Goal: Transaction & Acquisition: Book appointment/travel/reservation

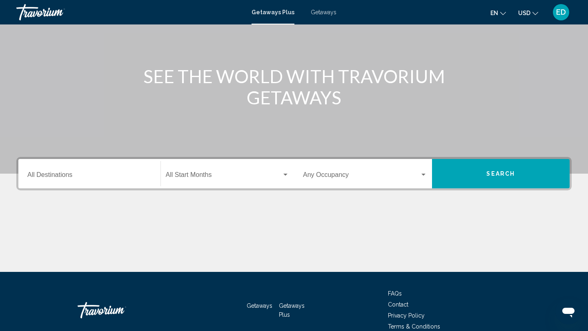
scroll to position [73, 0]
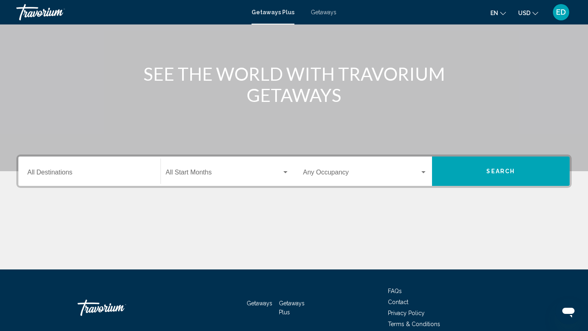
click at [467, 165] on button "Search" at bounding box center [501, 171] width 138 height 29
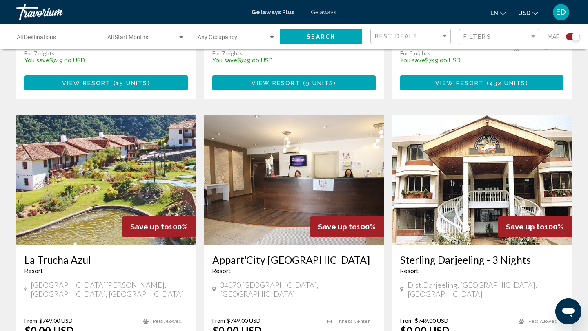
scroll to position [1146, 0]
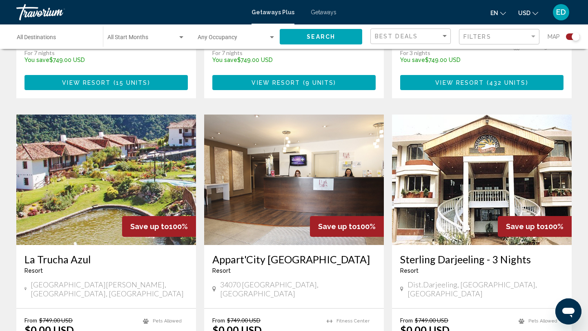
click at [150, 40] on span "Search widget" at bounding box center [142, 39] width 70 height 7
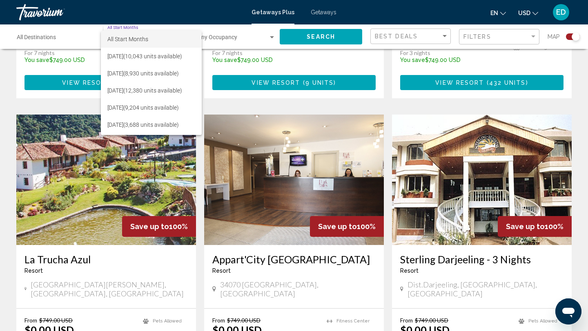
click at [166, 36] on span "All Start Months" at bounding box center [151, 39] width 88 height 17
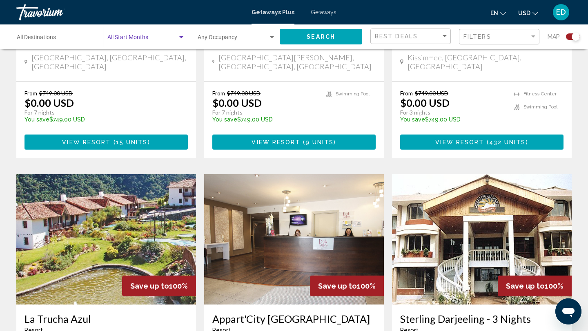
scroll to position [1050, 0]
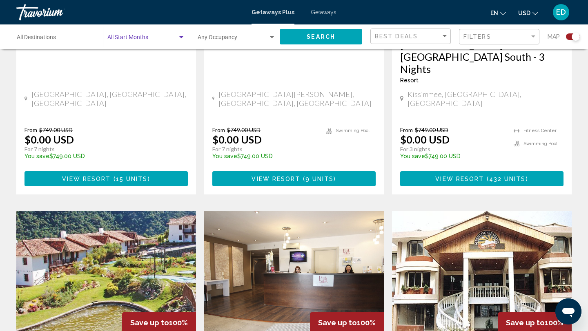
click at [42, 38] on input "Destination All Destinations" at bounding box center [56, 39] width 78 height 7
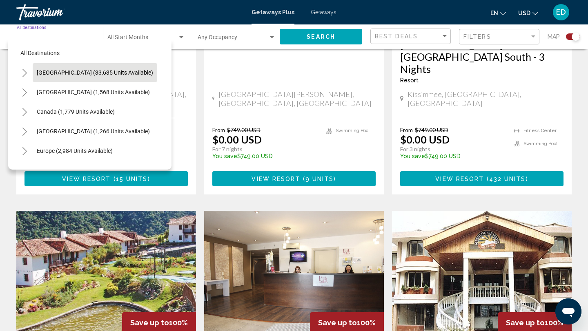
click at [47, 72] on span "[GEOGRAPHIC_DATA] (33,635 units available)" at bounding box center [95, 72] width 116 height 7
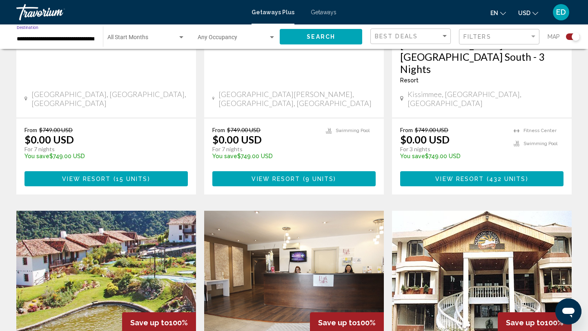
click at [51, 43] on div "**********" at bounding box center [56, 37] width 78 height 22
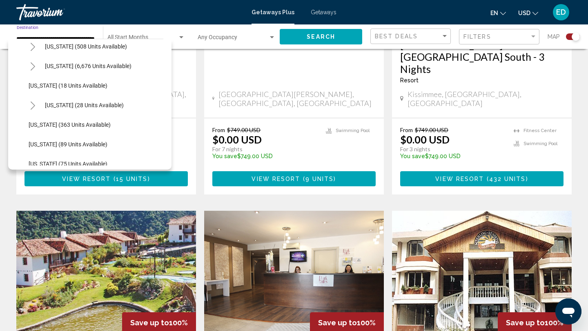
scroll to position [105, 0]
click at [34, 66] on icon "Toggle Florida (6,676 units available)" at bounding box center [33, 66] width 4 height 8
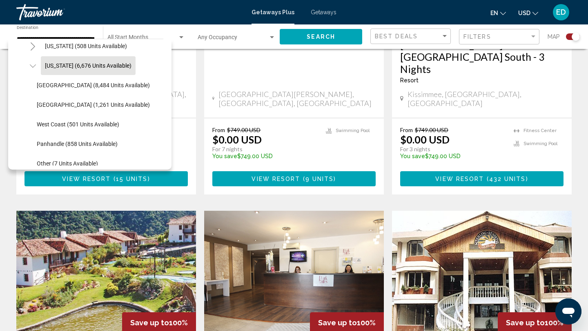
click at [61, 70] on button "[US_STATE] (6,676 units available)" at bounding box center [88, 65] width 95 height 19
type input "**********"
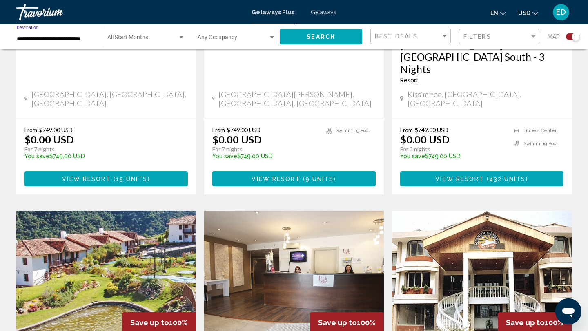
click at [300, 39] on button "Search" at bounding box center [321, 36] width 82 height 15
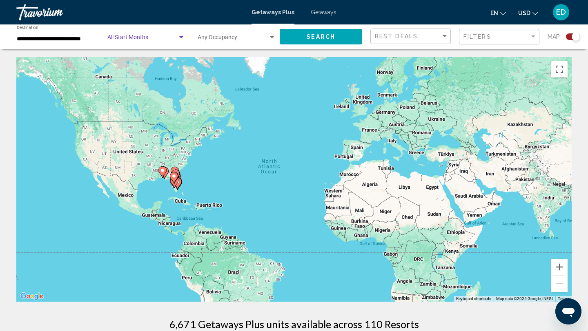
click at [147, 38] on span "Search widget" at bounding box center [142, 39] width 70 height 7
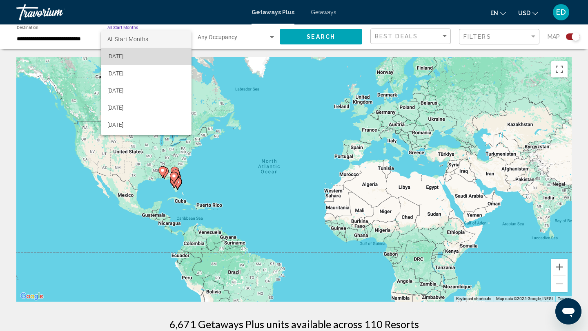
click at [135, 60] on span "[DATE]" at bounding box center [146, 56] width 78 height 17
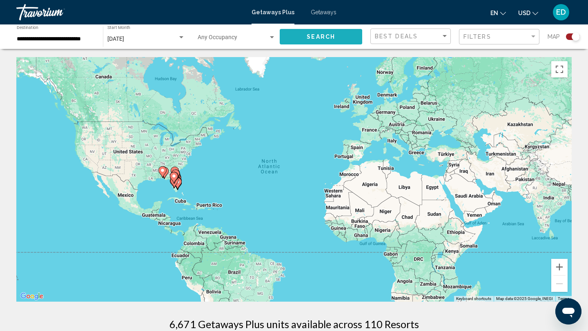
click at [311, 34] on span "Search" at bounding box center [320, 37] width 29 height 7
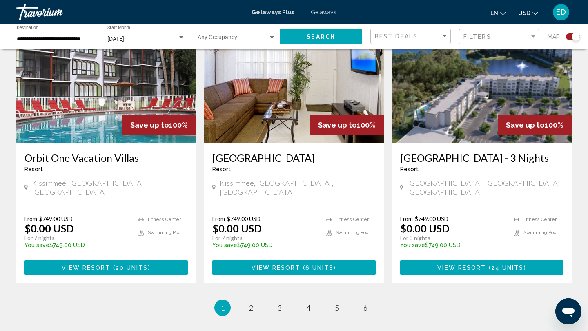
scroll to position [1250, 0]
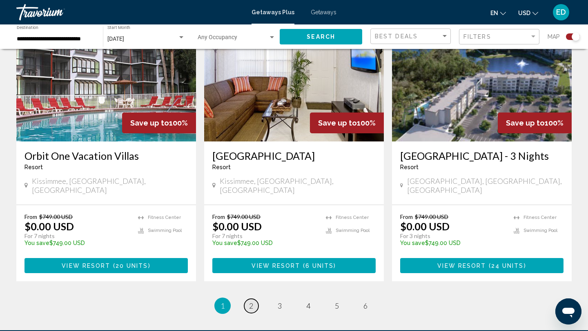
click at [250, 302] on span "2" at bounding box center [251, 306] width 4 height 9
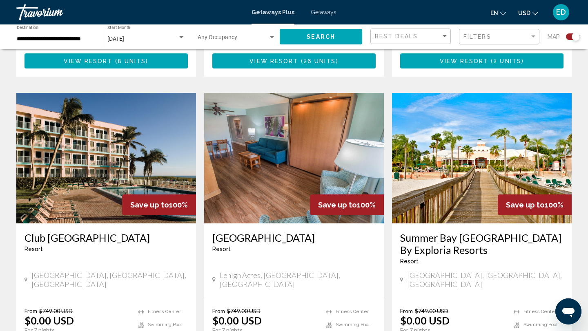
scroll to position [1135, 0]
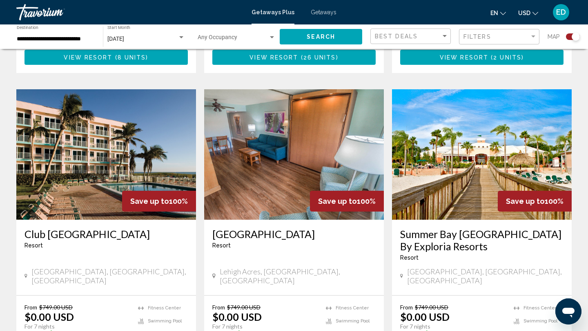
click at [127, 145] on img "Main content" at bounding box center [106, 154] width 180 height 131
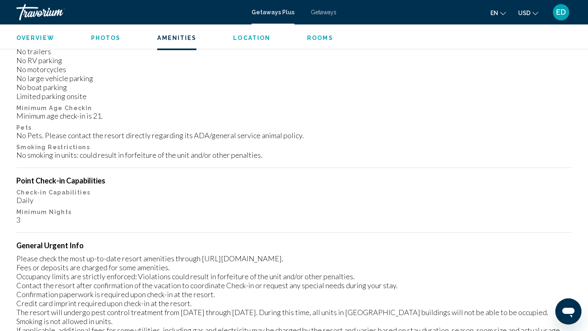
scroll to position [932, 0]
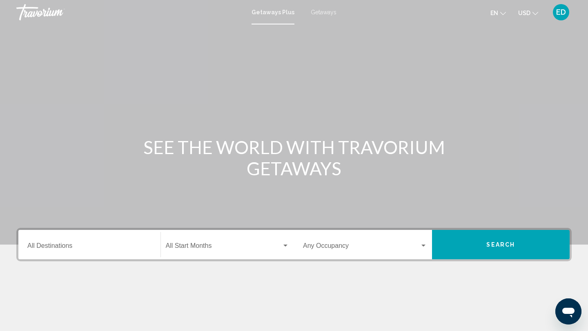
click at [62, 242] on div "Destination All Destinations" at bounding box center [89, 245] width 124 height 26
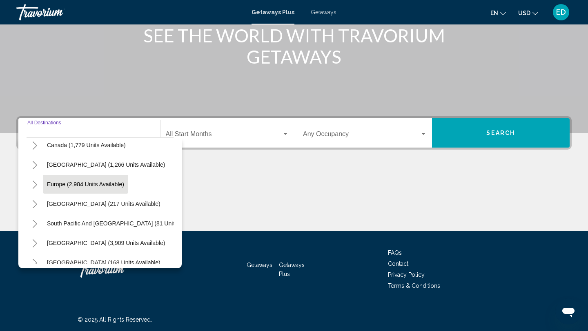
scroll to position [67, 0]
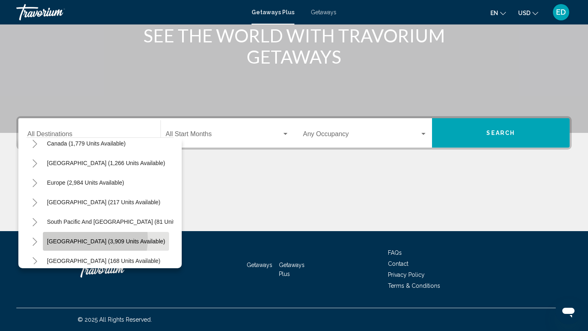
click at [80, 240] on span "[GEOGRAPHIC_DATA] (3,909 units available)" at bounding box center [106, 241] width 118 height 7
type input "**********"
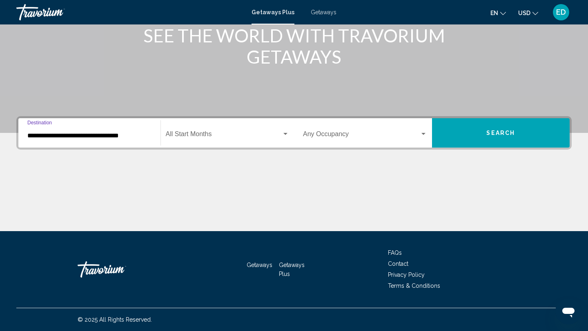
click at [206, 138] on span "Search widget" at bounding box center [224, 135] width 116 height 7
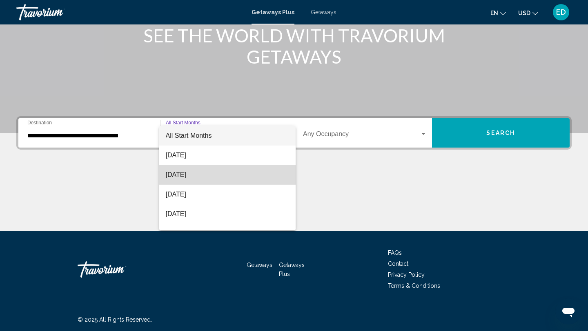
click at [194, 178] on span "[DATE]" at bounding box center [228, 175] width 124 height 20
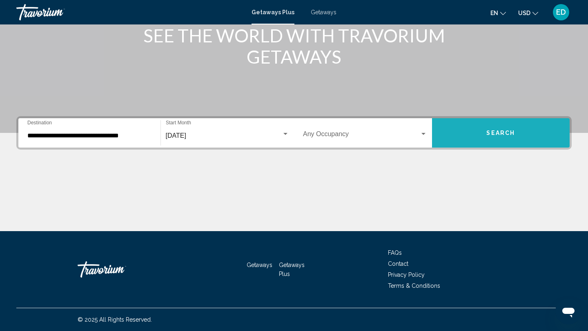
click at [477, 135] on button "Search" at bounding box center [501, 132] width 138 height 29
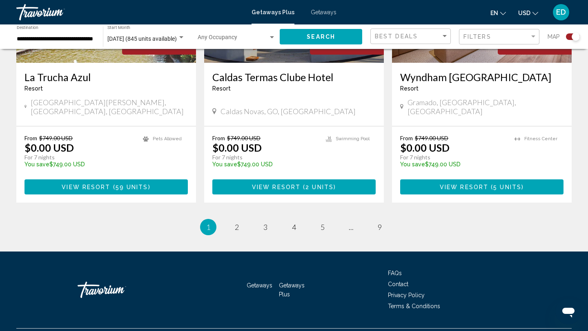
scroll to position [1276, 0]
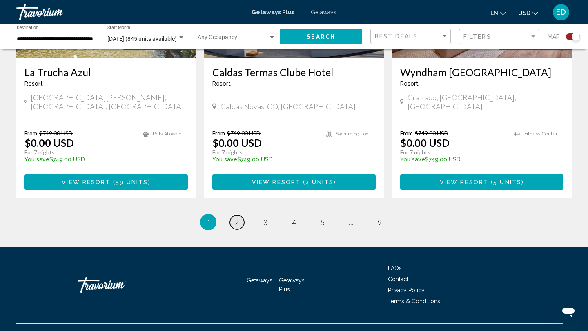
click at [237, 218] on span "2" at bounding box center [237, 222] width 4 height 9
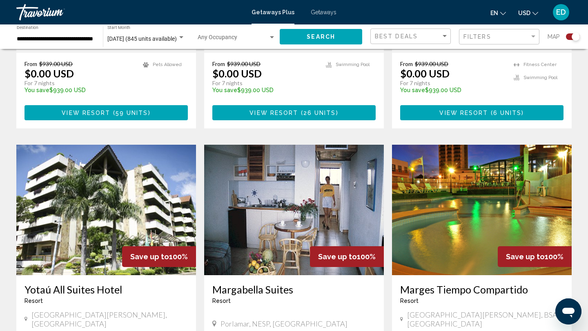
scroll to position [1075, 0]
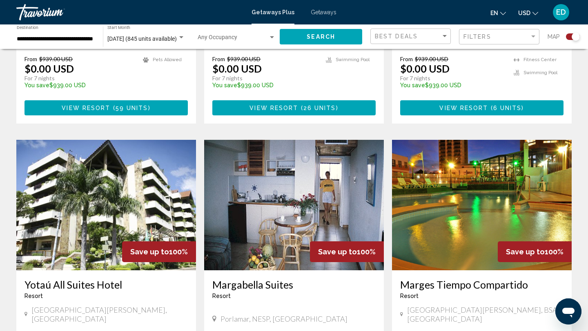
click at [89, 38] on input "**********" at bounding box center [56, 39] width 78 height 7
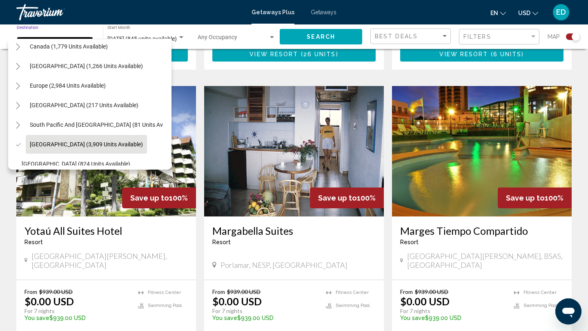
scroll to position [55, 7]
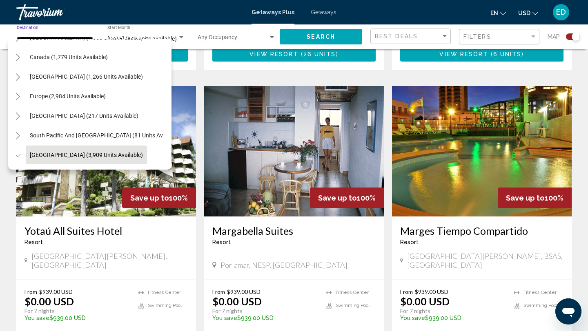
click at [24, 95] on button "Toggle Europe (2,984 units available)" at bounding box center [17, 96] width 16 height 16
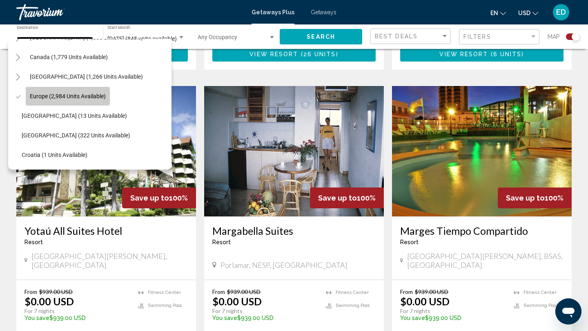
click at [36, 96] on span "Europe (2,984 units available)" at bounding box center [68, 96] width 76 height 7
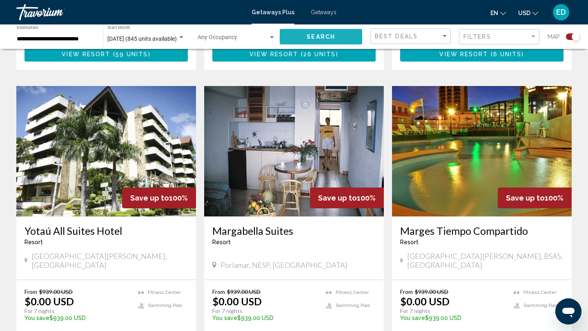
click at [303, 36] on button "Search" at bounding box center [321, 36] width 82 height 15
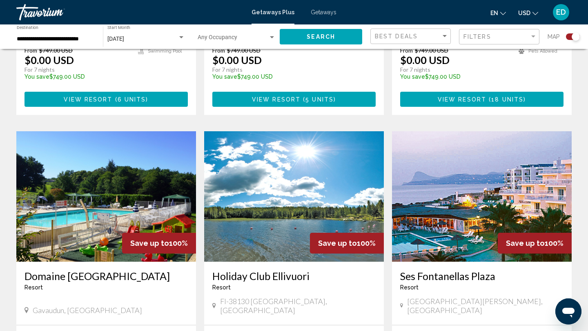
scroll to position [475, 0]
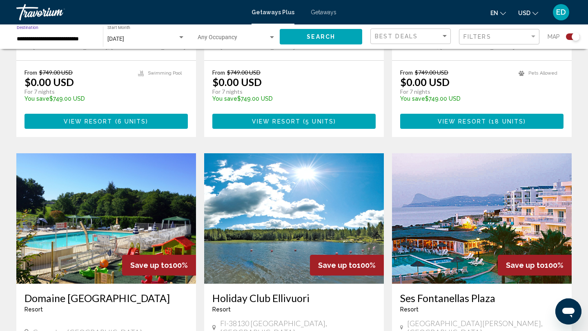
click at [71, 40] on input "**********" at bounding box center [56, 39] width 78 height 7
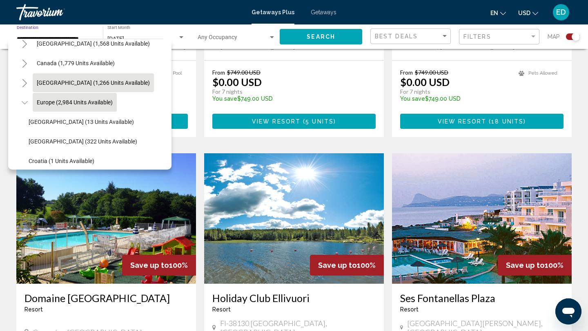
scroll to position [0, 0]
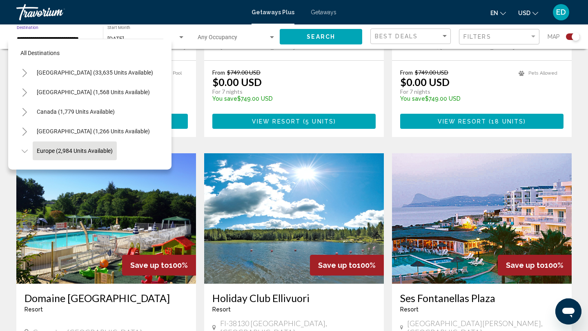
click at [28, 73] on button "Toggle United States (33,635 units available)" at bounding box center [24, 72] width 16 height 16
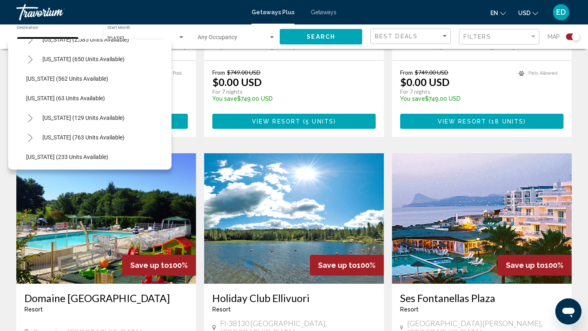
scroll to position [422, 2]
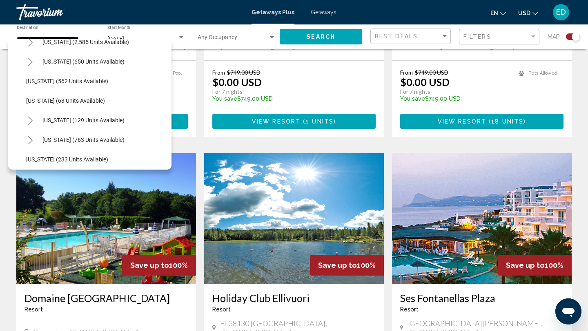
click at [47, 118] on span "[US_STATE] (129 units available)" at bounding box center [83, 120] width 82 height 7
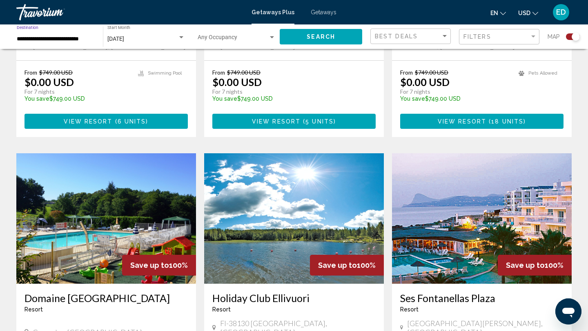
click at [144, 42] on div "[DATE]" at bounding box center [142, 39] width 70 height 7
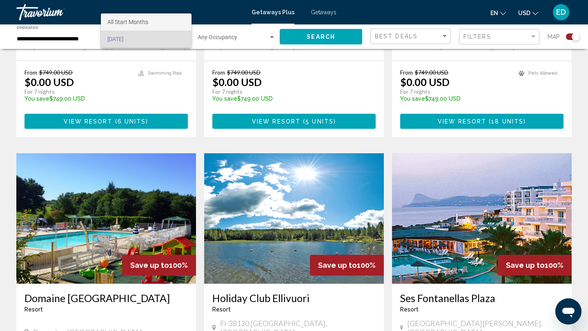
click at [164, 23] on span "All Start Months" at bounding box center [146, 21] width 78 height 17
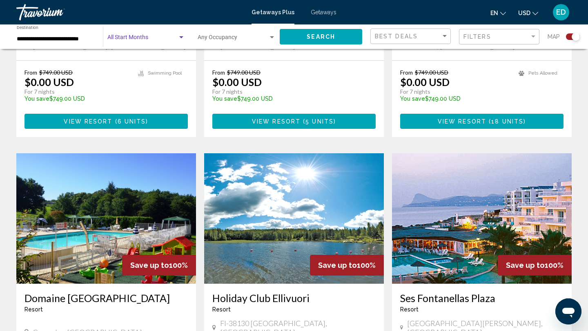
click at [167, 40] on span "Search widget" at bounding box center [142, 39] width 70 height 7
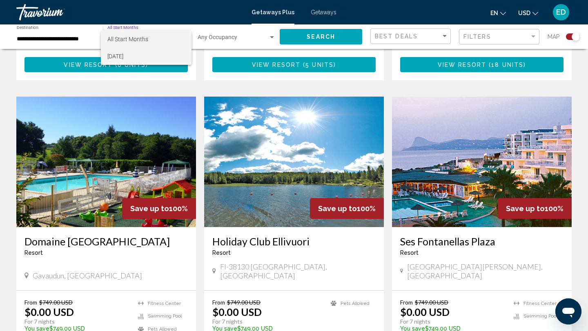
scroll to position [534, 0]
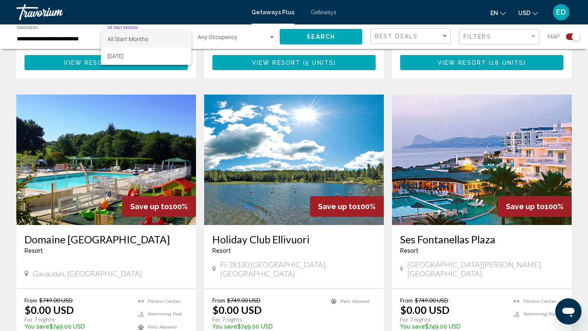
click at [147, 39] on span "All Start Months" at bounding box center [127, 39] width 41 height 7
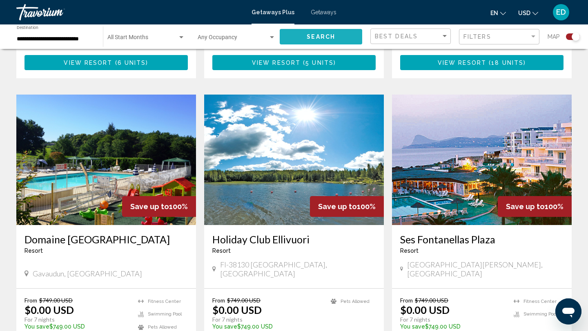
click at [314, 38] on span "Search" at bounding box center [320, 37] width 29 height 7
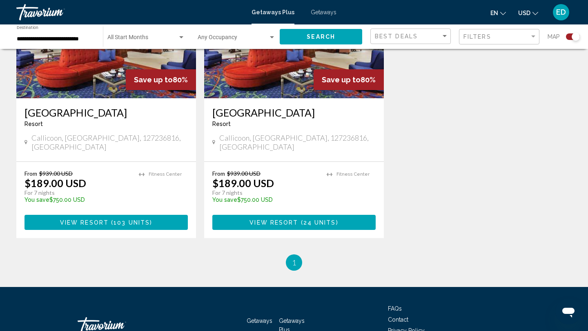
scroll to position [371, 0]
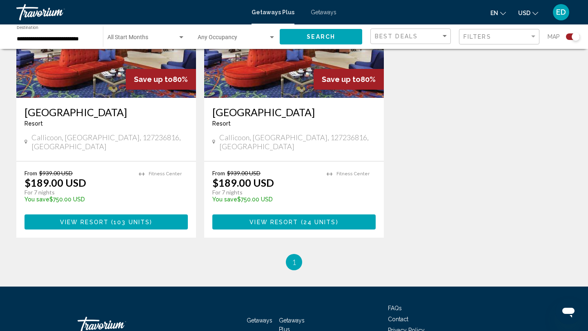
click at [68, 38] on input "**********" at bounding box center [56, 39] width 78 height 7
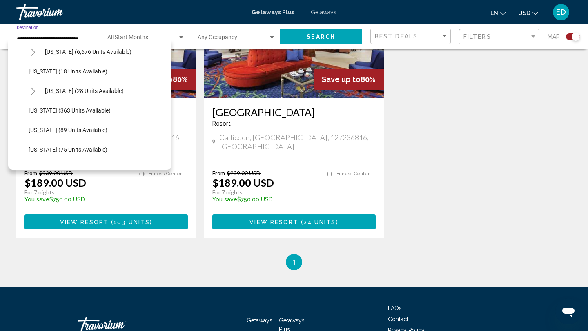
scroll to position [119, 0]
click at [58, 109] on span "[US_STATE] (363 units available)" at bounding box center [70, 110] width 82 height 7
type input "**********"
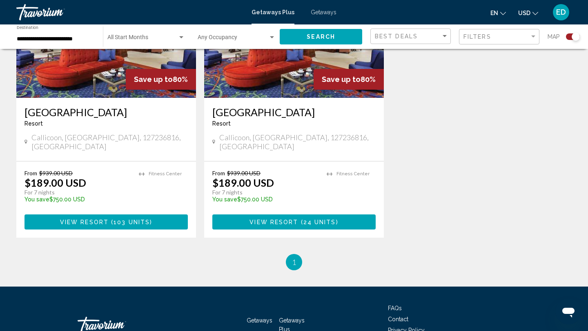
click at [151, 43] on div "Start Month All Start Months" at bounding box center [146, 37] width 78 height 22
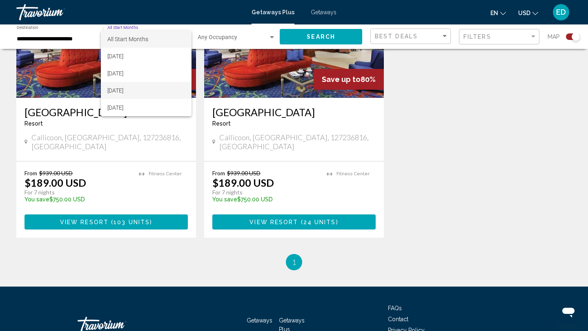
click at [142, 88] on span "[DATE]" at bounding box center [146, 90] width 78 height 17
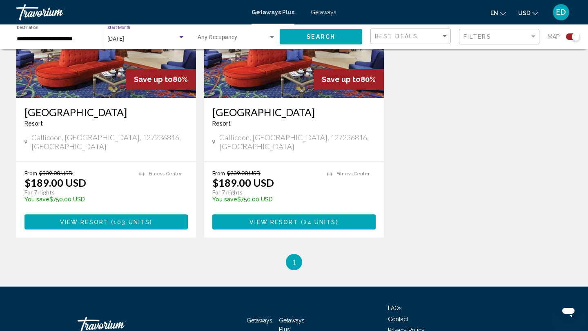
click at [313, 35] on span "Search" at bounding box center [320, 37] width 29 height 7
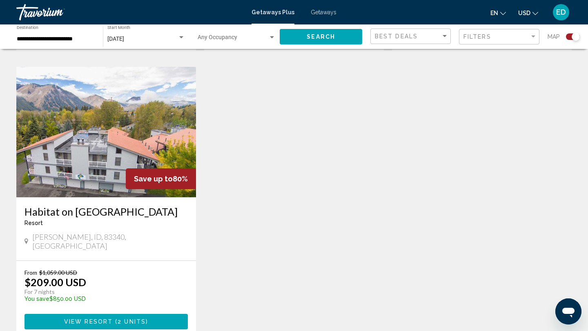
scroll to position [561, 0]
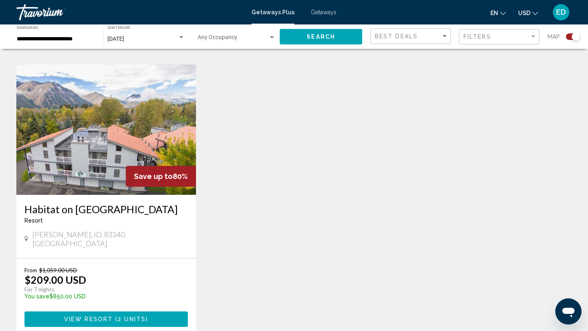
click at [99, 151] on img "Main content" at bounding box center [106, 129] width 180 height 131
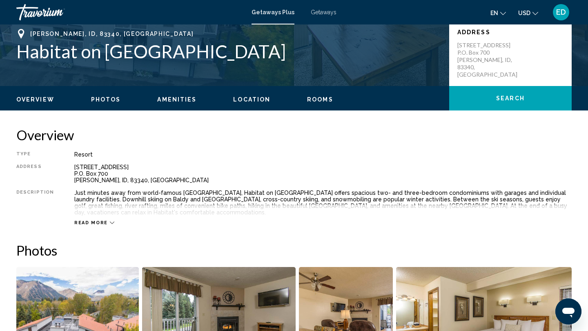
scroll to position [184, 0]
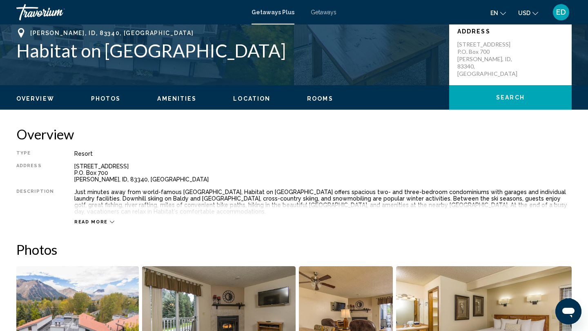
click at [101, 222] on span "Read more" at bounding box center [90, 222] width 33 height 5
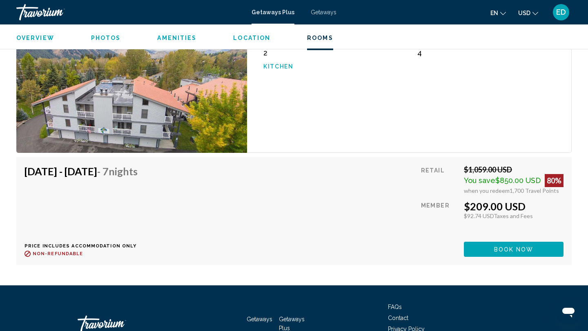
scroll to position [1287, 0]
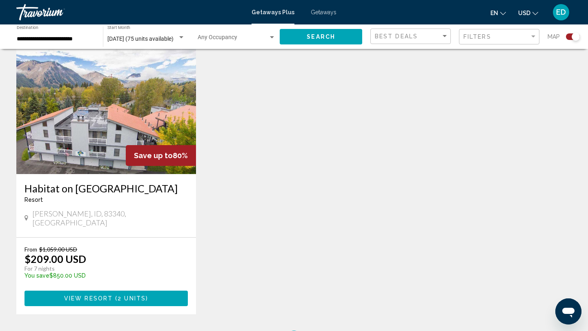
scroll to position [543, 0]
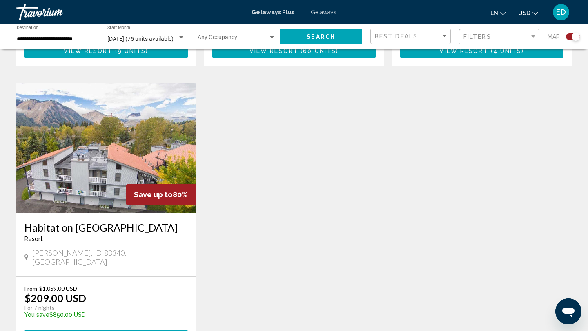
click at [75, 39] on input "**********" at bounding box center [56, 39] width 78 height 7
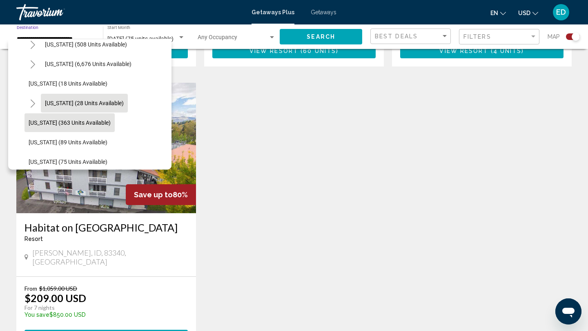
scroll to position [104, 0]
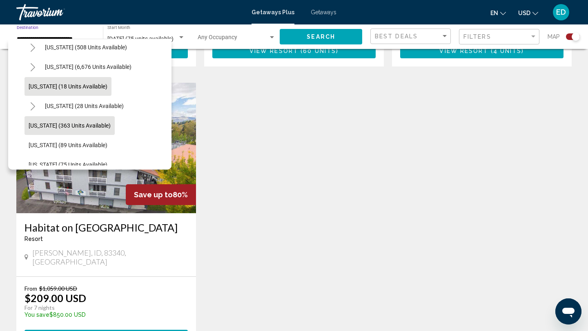
click at [66, 84] on span "[US_STATE] (18 units available)" at bounding box center [68, 86] width 79 height 7
type input "**********"
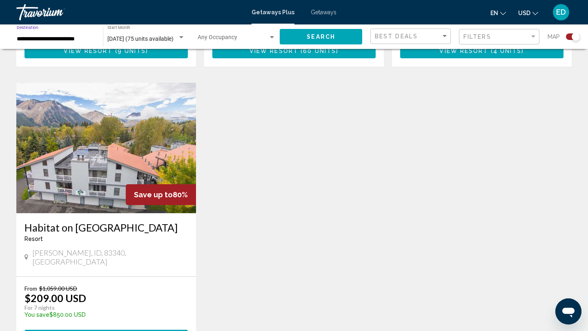
click at [173, 30] on div "[DATE] (75 units available) Start Month All Start Months" at bounding box center [146, 37] width 78 height 22
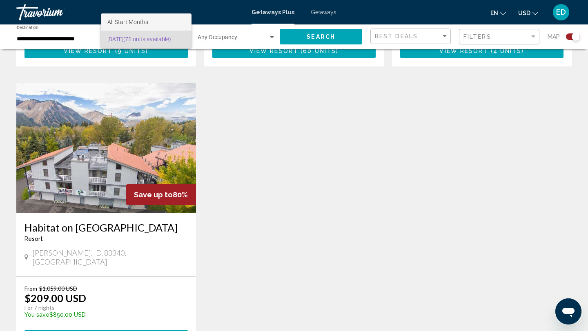
click at [143, 22] on span "All Start Months" at bounding box center [127, 22] width 41 height 7
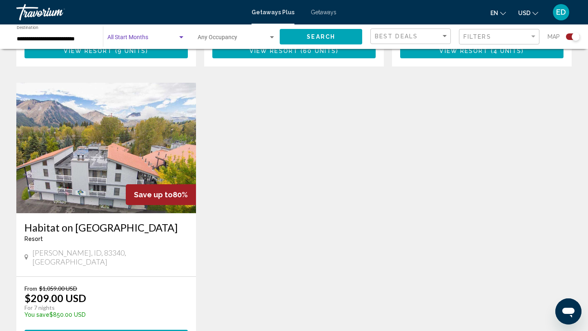
click at [304, 35] on button "Search" at bounding box center [321, 36] width 82 height 15
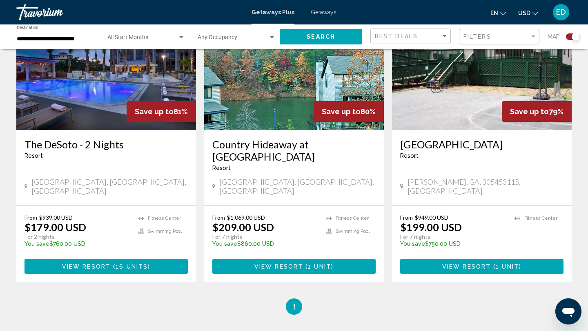
scroll to position [338, 0]
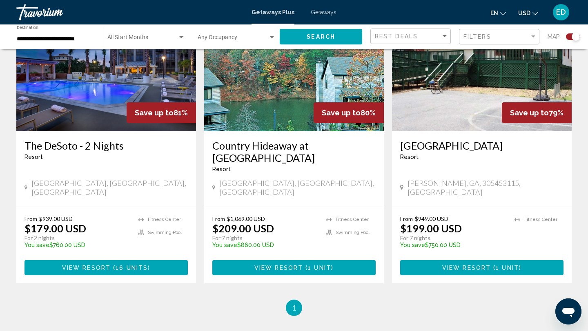
click at [102, 142] on h3 "The DeSoto - 2 Nights" at bounding box center [105, 146] width 163 height 12
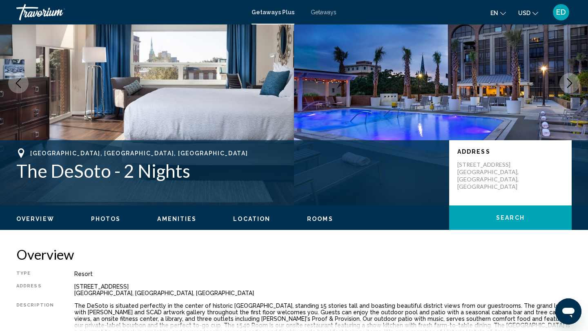
click at [106, 218] on span "Photos" at bounding box center [106, 219] width 30 height 7
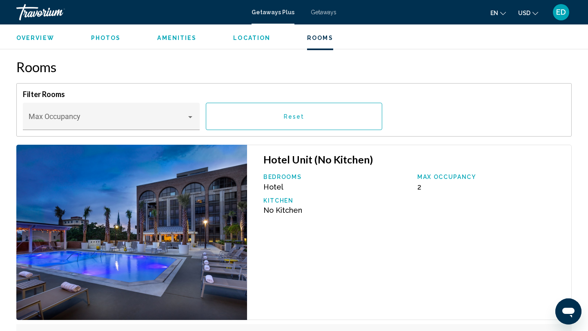
scroll to position [1155, 0]
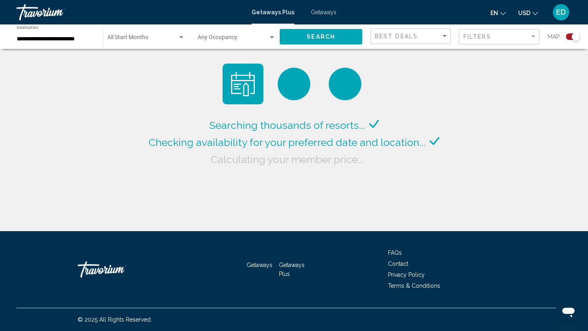
click at [76, 38] on input "**********" at bounding box center [56, 39] width 78 height 7
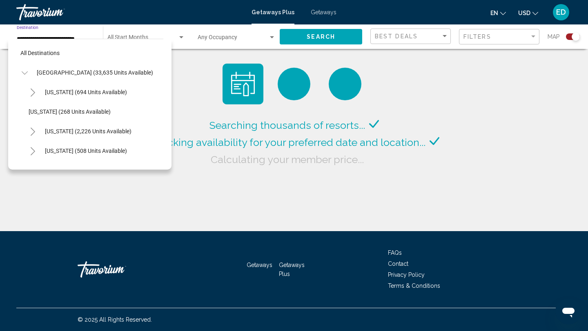
scroll to position [88, 0]
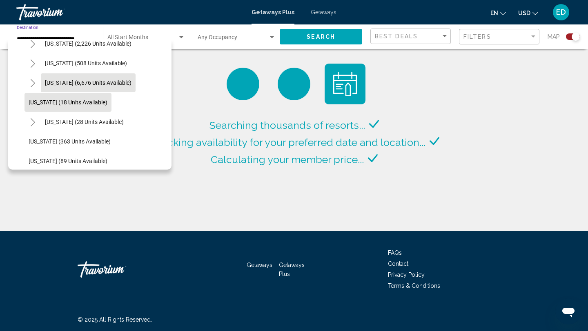
click at [69, 83] on span "[US_STATE] (6,676 units available)" at bounding box center [88, 83] width 87 height 7
type input "**********"
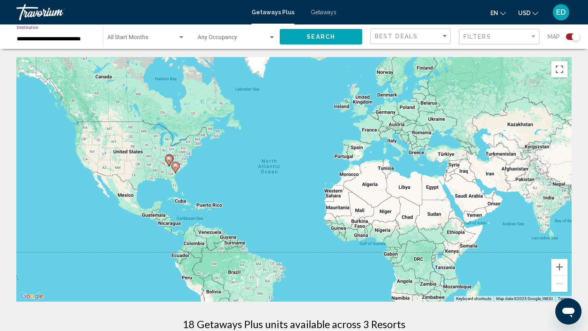
click at [177, 37] on div "Search widget" at bounding box center [180, 37] width 7 height 7
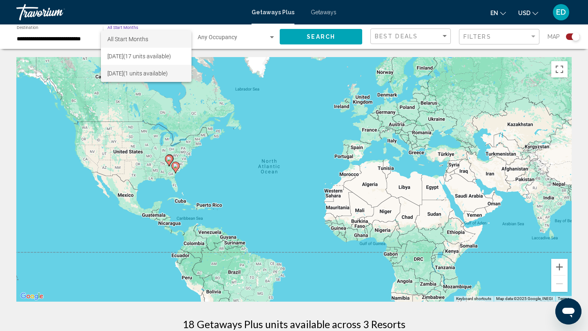
click at [163, 71] on span "[DATE] (1 units available)" at bounding box center [146, 73] width 78 height 17
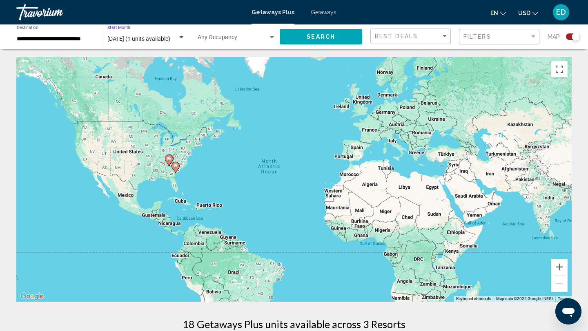
click at [295, 36] on button "Search" at bounding box center [321, 36] width 82 height 15
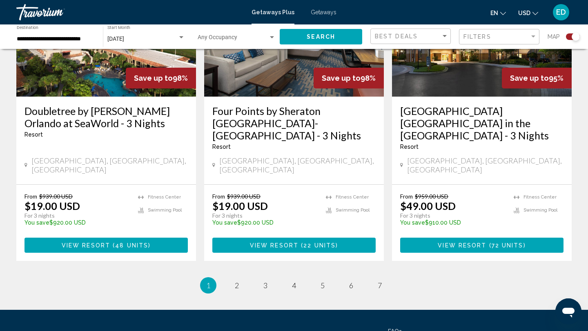
scroll to position [1299, 0]
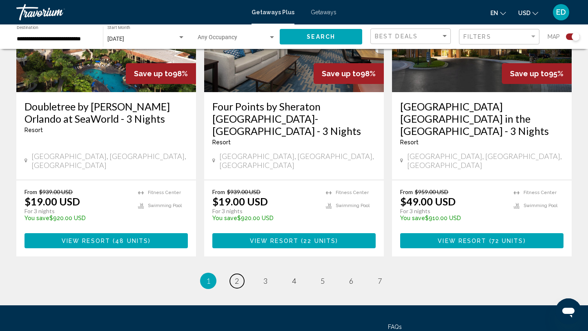
click at [237, 277] on span "2" at bounding box center [237, 281] width 4 height 9
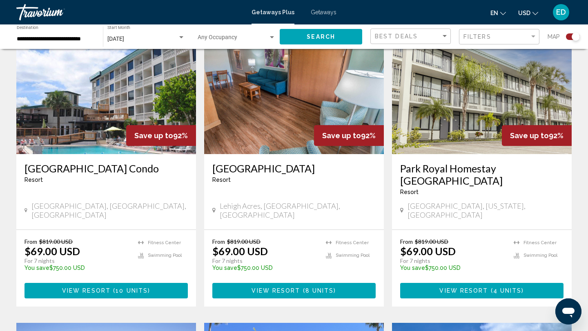
scroll to position [614, 0]
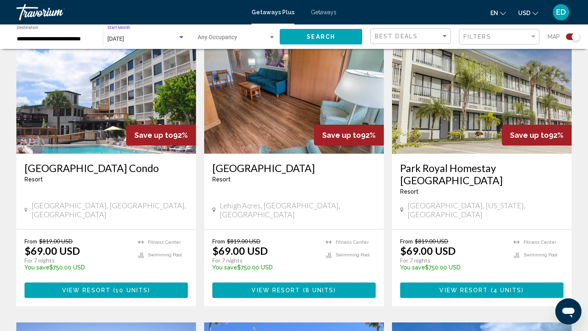
click at [155, 37] on div "[DATE]" at bounding box center [142, 39] width 70 height 7
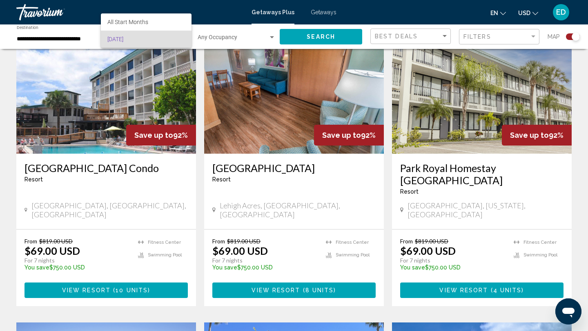
click at [155, 37] on span "[DATE]" at bounding box center [146, 39] width 78 height 17
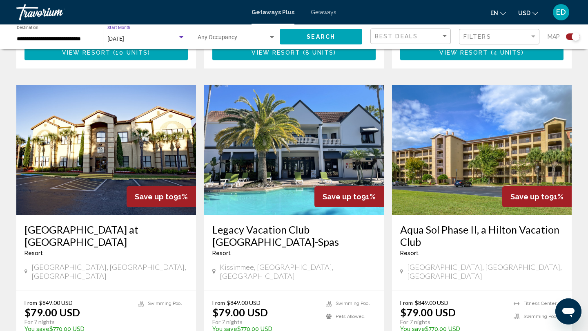
scroll to position [855, 0]
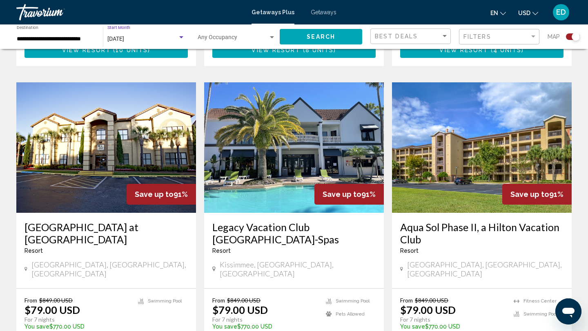
click at [164, 40] on div "[DATE]" at bounding box center [142, 39] width 70 height 7
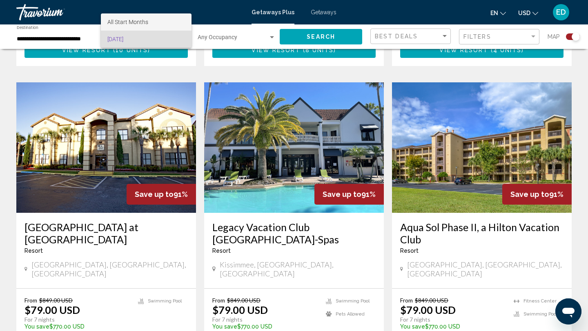
click at [170, 20] on span "All Start Months" at bounding box center [146, 21] width 78 height 17
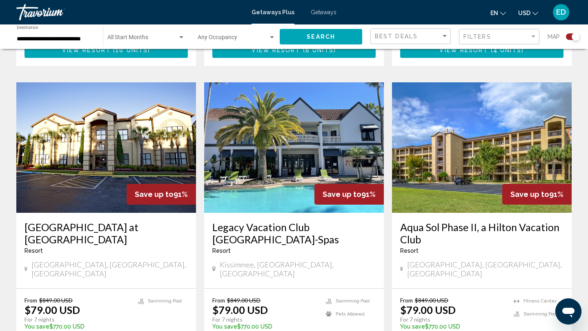
click at [318, 82] on img "Main content" at bounding box center [294, 147] width 180 height 131
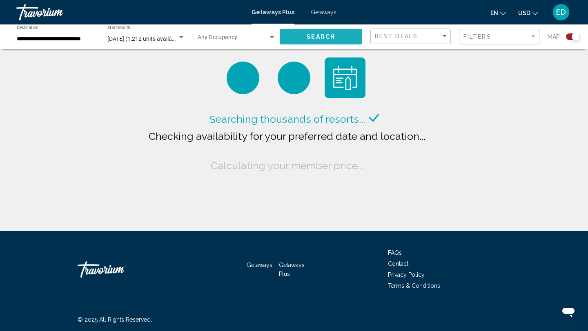
click at [307, 42] on button "Search" at bounding box center [321, 36] width 82 height 15
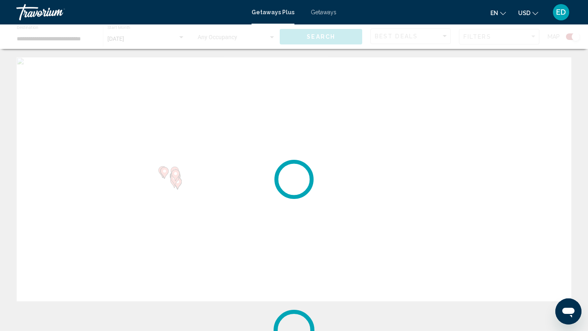
click at [134, 42] on div "[DATE] Start Month All Start Months" at bounding box center [146, 37] width 78 height 22
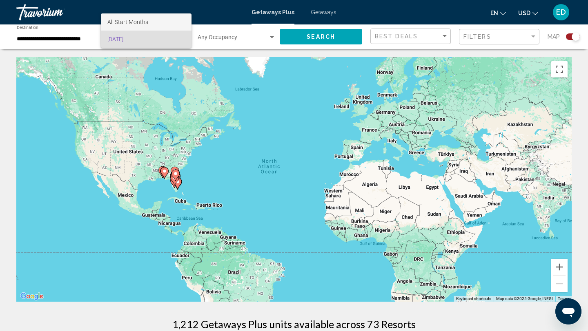
click at [150, 22] on span "All Start Months" at bounding box center [146, 21] width 78 height 17
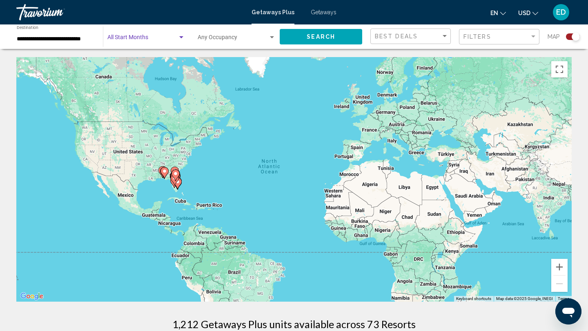
click at [149, 17] on link "Travorium" at bounding box center [129, 12] width 227 height 16
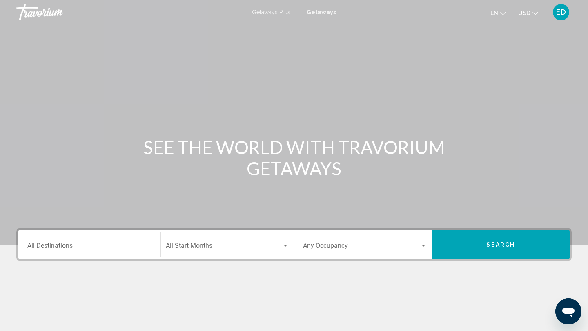
click at [131, 256] on div "Destination All Destinations" at bounding box center [89, 245] width 124 height 26
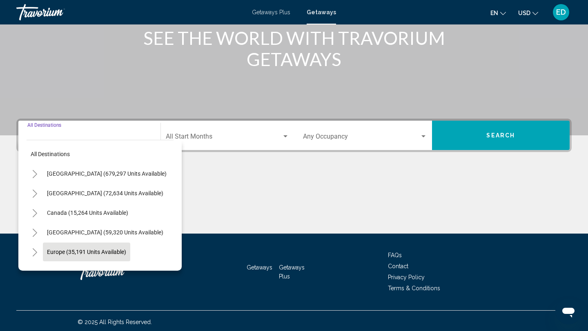
scroll to position [112, 0]
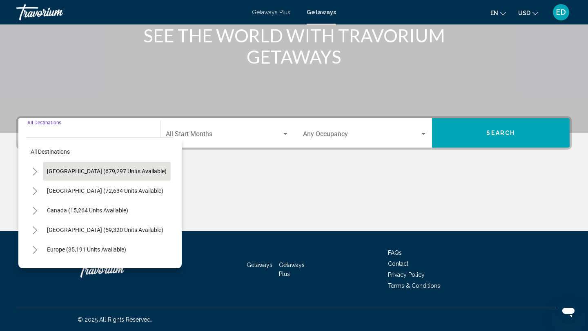
click at [113, 169] on span "[GEOGRAPHIC_DATA] (679,297 units available)" at bounding box center [107, 171] width 120 height 7
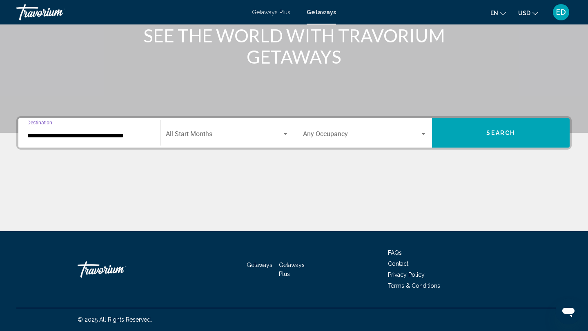
click at [104, 132] on input "**********" at bounding box center [89, 135] width 124 height 7
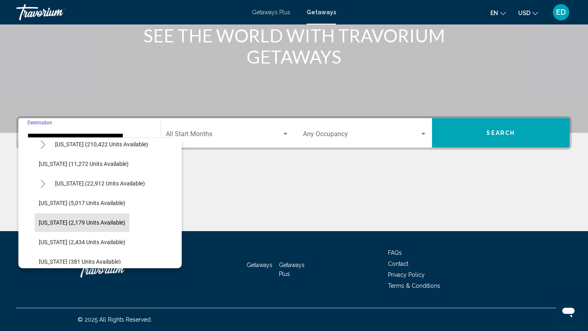
scroll to position [176, 0]
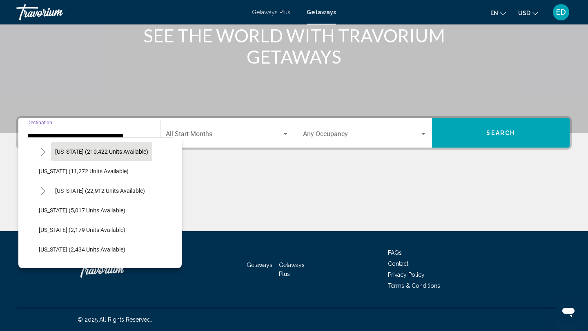
click at [91, 146] on button "[US_STATE] (210,422 units available)" at bounding box center [101, 151] width 101 height 19
type input "**********"
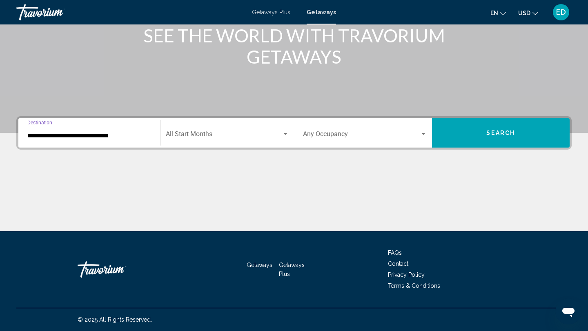
click at [183, 140] on div "Start Month All Start Months" at bounding box center [228, 133] width 124 height 26
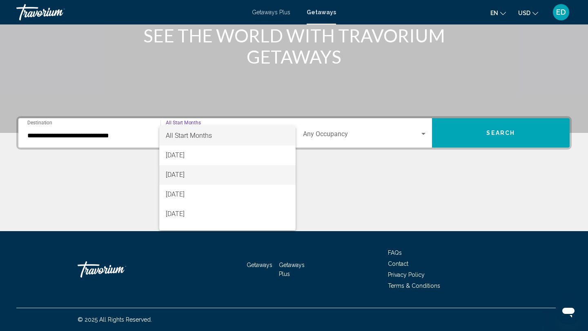
click at [187, 177] on span "[DATE]" at bounding box center [228, 175] width 124 height 20
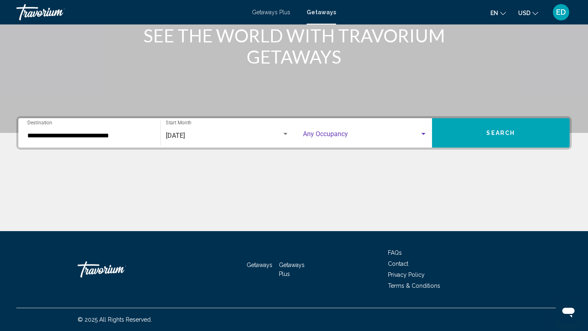
click at [379, 136] on span "Search widget" at bounding box center [361, 135] width 117 height 7
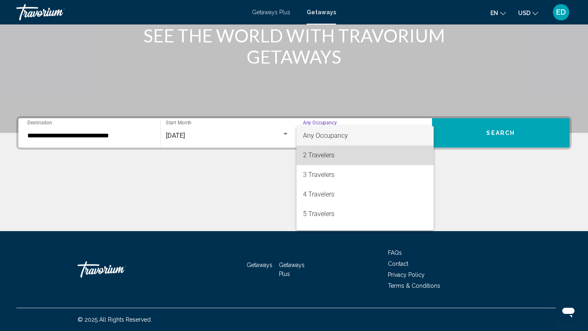
click at [368, 154] on span "2 Travelers" at bounding box center [365, 156] width 124 height 20
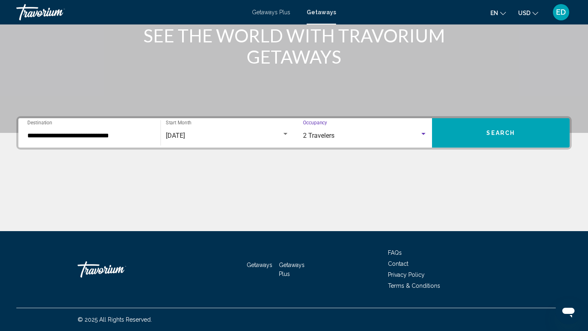
click at [494, 127] on button "Search" at bounding box center [501, 132] width 138 height 29
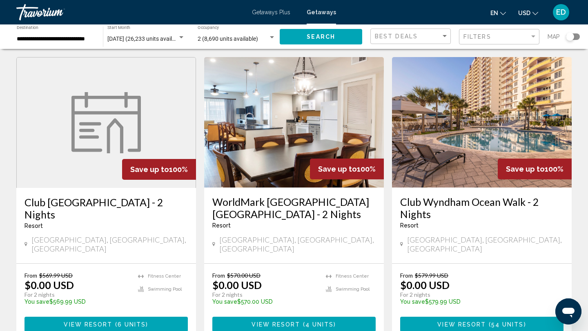
scroll to position [29, 0]
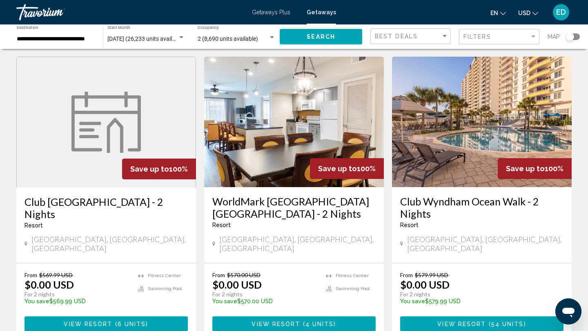
click at [40, 203] on h3 "Club [GEOGRAPHIC_DATA] - 2 Nights" at bounding box center [105, 208] width 163 height 24
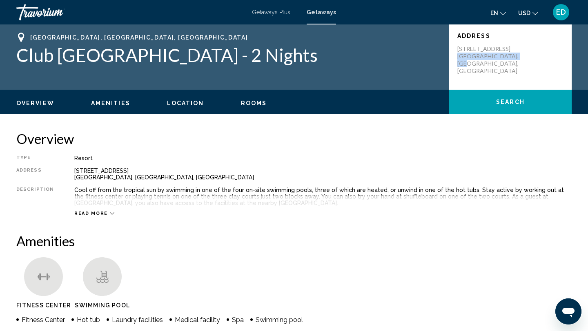
drag, startPoint x: 519, startPoint y: 55, endPoint x: 453, endPoint y: 50, distance: 66.3
click at [453, 53] on div "Address [STREET_ADDRESS] [GEOGRAPHIC_DATA], [GEOGRAPHIC_DATA], [GEOGRAPHIC_DATA]" at bounding box center [510, 56] width 122 height 65
copy p "[GEOGRAPHIC_DATA], [GEOGRAPHIC_DATA], [GEOGRAPHIC_DATA]"
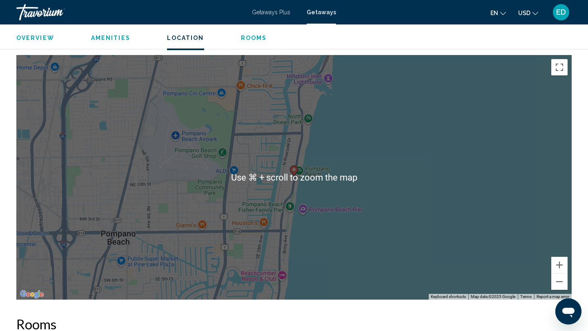
scroll to position [760, 0]
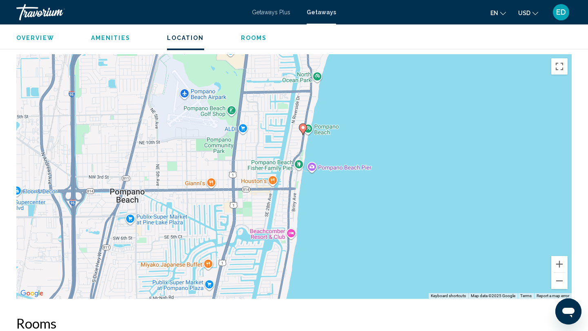
drag, startPoint x: 274, startPoint y: 237, endPoint x: 283, endPoint y: 195, distance: 43.4
click at [283, 195] on div "To activate drag with keyboard, press Alt + Enter. Once in keyboard drag state,…" at bounding box center [293, 176] width 555 height 245
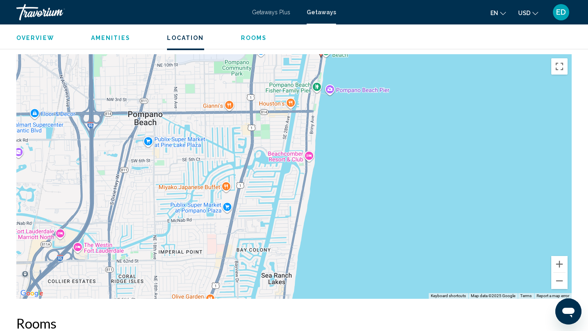
drag, startPoint x: 279, startPoint y: 227, endPoint x: 296, endPoint y: 148, distance: 80.6
click at [296, 149] on div "To activate drag with keyboard, press Alt + Enter. Once in keyboard drag state,…" at bounding box center [293, 176] width 555 height 245
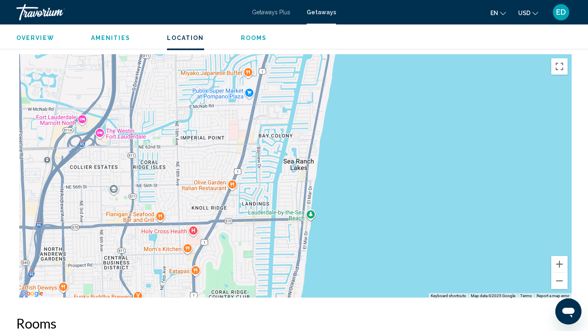
drag, startPoint x: 276, startPoint y: 189, endPoint x: 299, endPoint y: 69, distance: 122.3
click at [300, 69] on div "To activate drag with keyboard, press Alt + Enter. Once in keyboard drag state,…" at bounding box center [293, 176] width 555 height 245
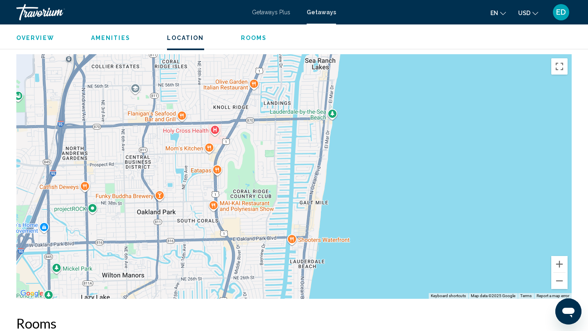
drag, startPoint x: 273, startPoint y: 149, endPoint x: 293, endPoint y: 46, distance: 104.6
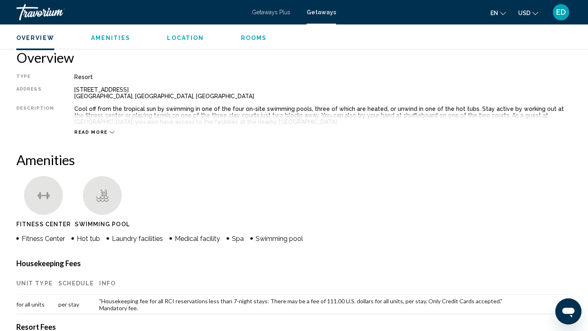
scroll to position [0, 0]
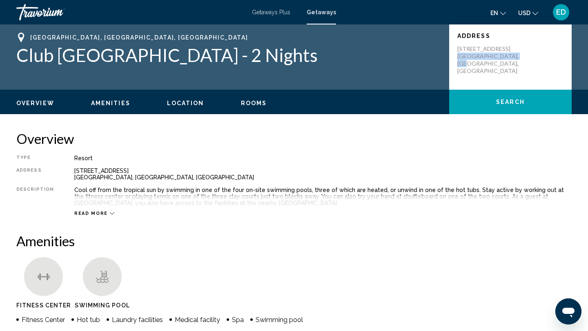
drag, startPoint x: 317, startPoint y: 58, endPoint x: 20, endPoint y: 54, distance: 297.1
click at [20, 54] on h1 "Club [GEOGRAPHIC_DATA] - 2 Nights" at bounding box center [228, 54] width 424 height 21
copy h1 "Club [GEOGRAPHIC_DATA] - 2 Nights"
click at [110, 211] on icon "Main content" at bounding box center [112, 213] width 4 height 4
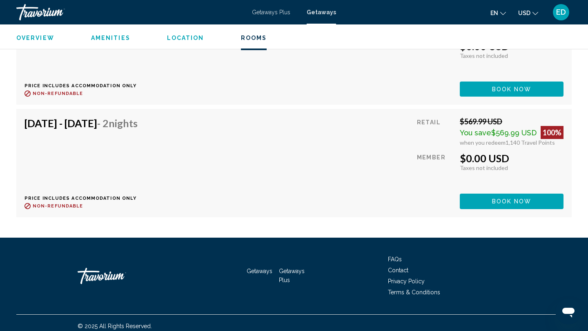
scroll to position [1199, 0]
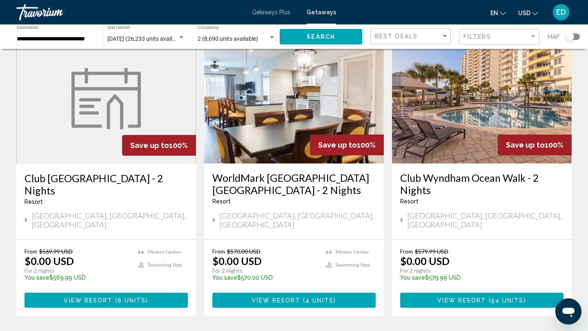
scroll to position [51, 0]
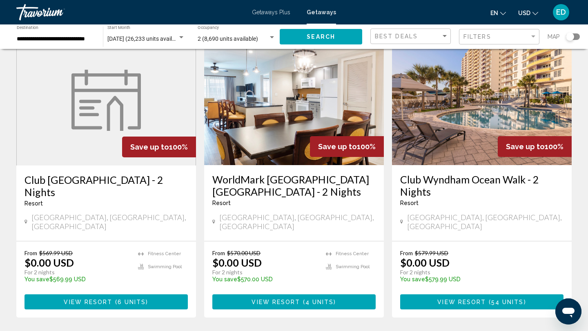
click at [415, 184] on h3 "Club Wyndham Ocean Walk - 2 Nights" at bounding box center [481, 185] width 163 height 24
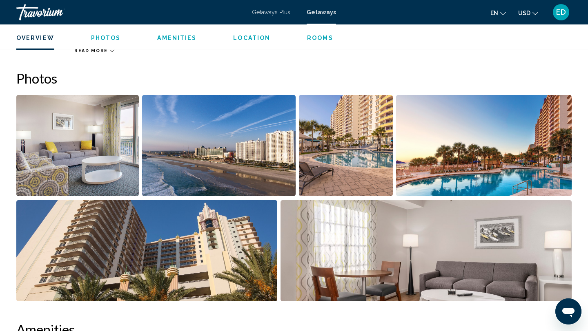
scroll to position [337, 0]
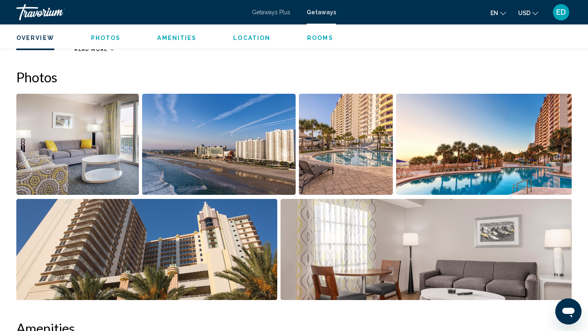
click at [429, 155] on img "Open full-screen image slider" at bounding box center [483, 144] width 175 height 101
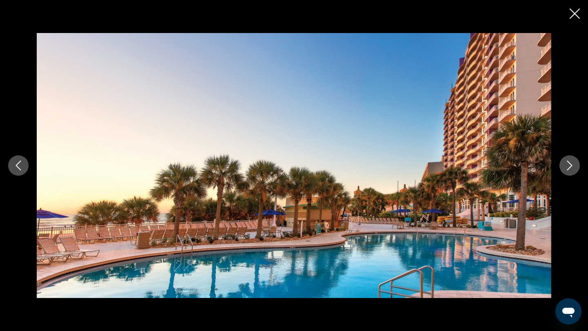
click at [571, 164] on icon "Next image" at bounding box center [569, 166] width 5 height 10
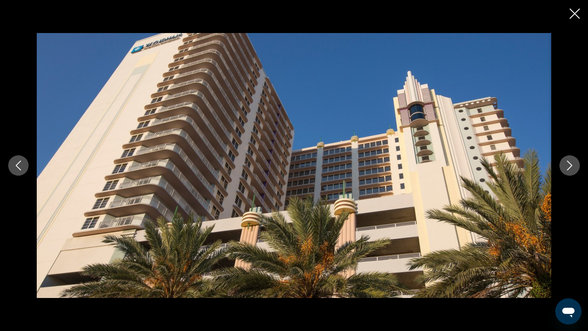
click at [573, 170] on icon "Next image" at bounding box center [569, 166] width 10 height 10
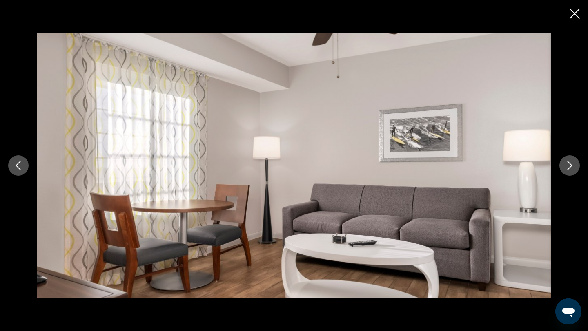
click at [574, 172] on button "Next image" at bounding box center [569, 165] width 20 height 20
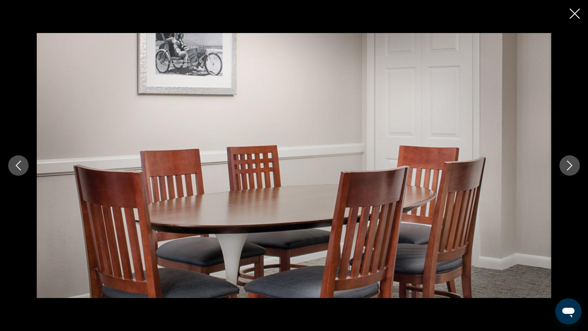
click at [574, 173] on button "Next image" at bounding box center [569, 165] width 20 height 20
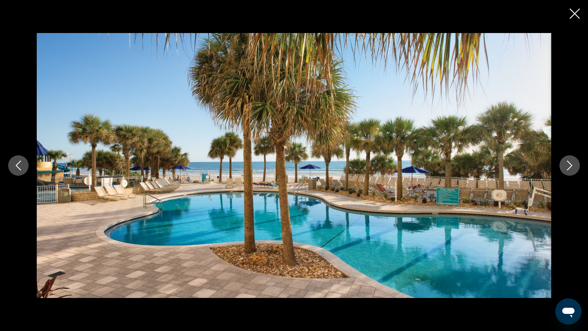
click at [575, 175] on div "Main content" at bounding box center [294, 165] width 588 height 265
click at [571, 171] on button "Next image" at bounding box center [569, 165] width 20 height 20
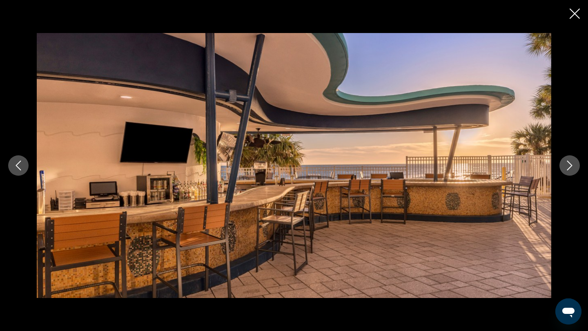
click at [571, 171] on button "Next image" at bounding box center [569, 165] width 20 height 20
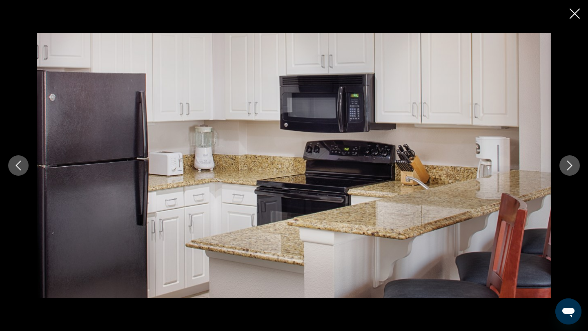
click at [572, 172] on button "Next image" at bounding box center [569, 165] width 20 height 20
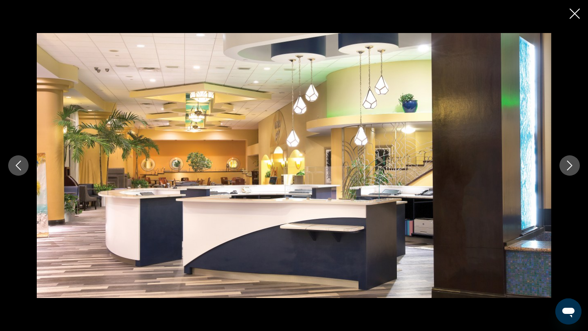
click at [572, 173] on button "Next image" at bounding box center [569, 165] width 20 height 20
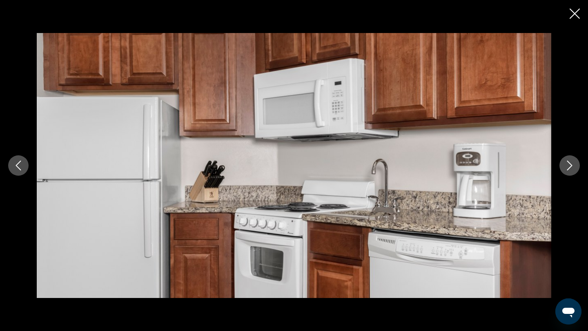
click at [572, 173] on button "Next image" at bounding box center [569, 165] width 20 height 20
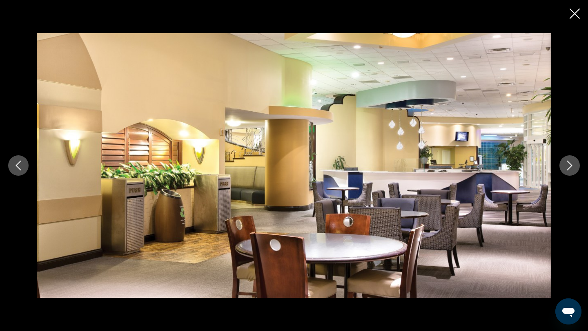
click at [570, 170] on icon "Next image" at bounding box center [569, 166] width 10 height 10
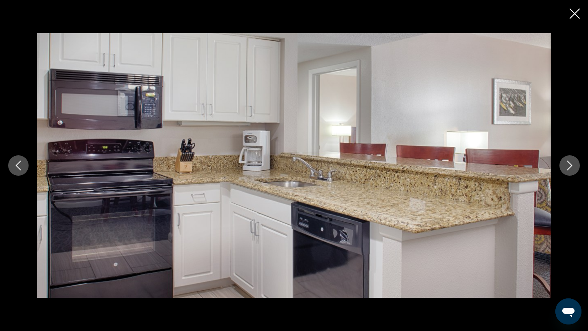
click at [570, 170] on icon "Next image" at bounding box center [569, 166] width 10 height 10
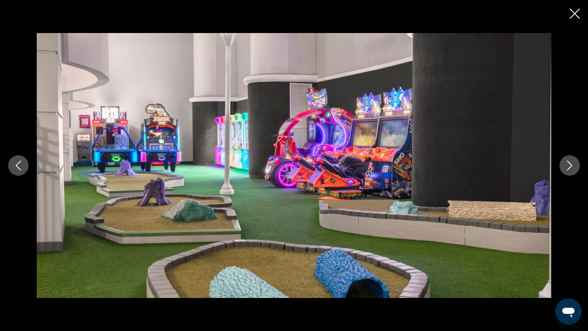
click at [570, 169] on icon "Next image" at bounding box center [569, 166] width 10 height 10
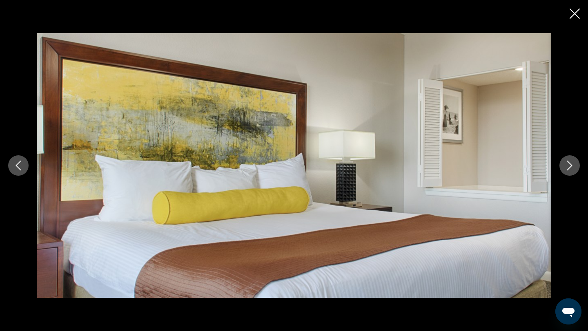
click at [570, 170] on icon "Next image" at bounding box center [569, 166] width 10 height 10
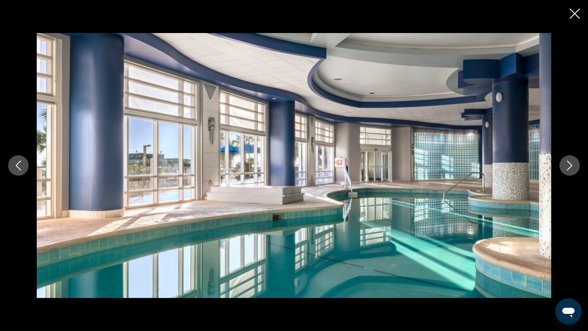
click at [572, 172] on button "Next image" at bounding box center [569, 165] width 20 height 20
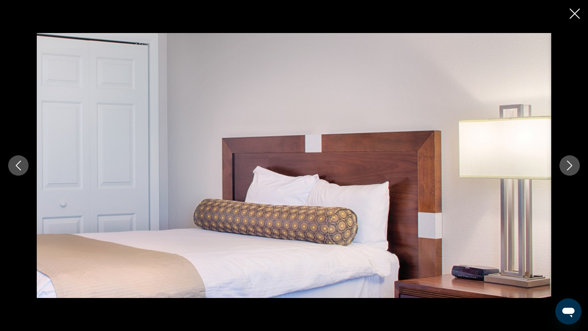
click at [572, 174] on button "Next image" at bounding box center [569, 165] width 20 height 20
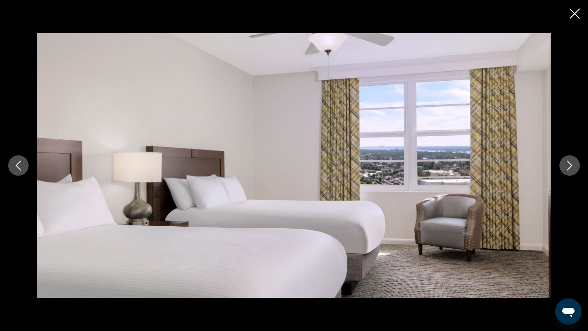
click at [573, 175] on button "Next image" at bounding box center [569, 165] width 20 height 20
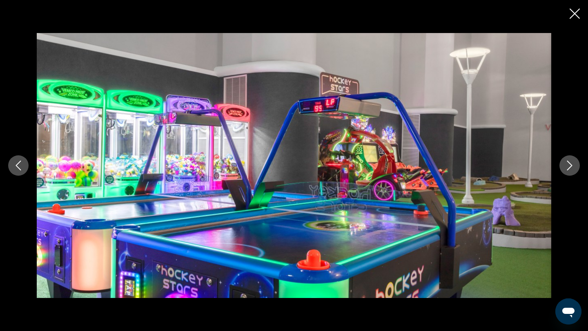
click at [574, 177] on div "Main content" at bounding box center [294, 165] width 588 height 265
click at [572, 170] on icon "Next image" at bounding box center [569, 166] width 10 height 10
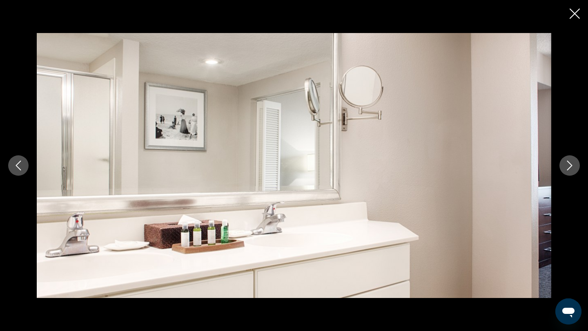
click at [571, 167] on icon "Next image" at bounding box center [569, 166] width 10 height 10
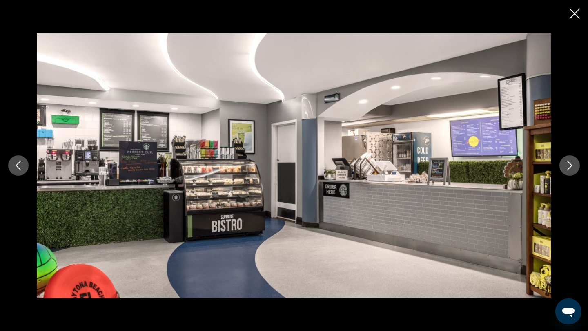
click at [571, 167] on icon "Next image" at bounding box center [569, 166] width 10 height 10
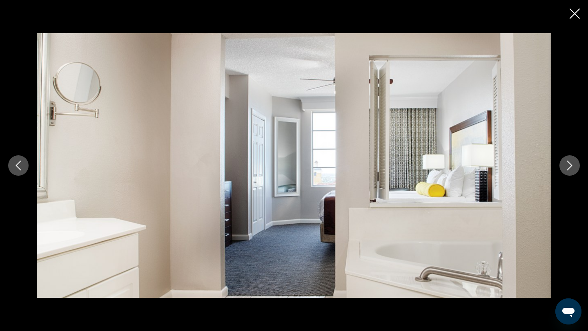
click at [572, 169] on icon "Next image" at bounding box center [569, 166] width 10 height 10
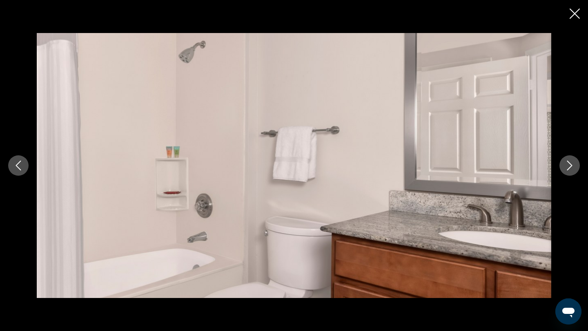
click at [572, 169] on icon "Next image" at bounding box center [569, 166] width 10 height 10
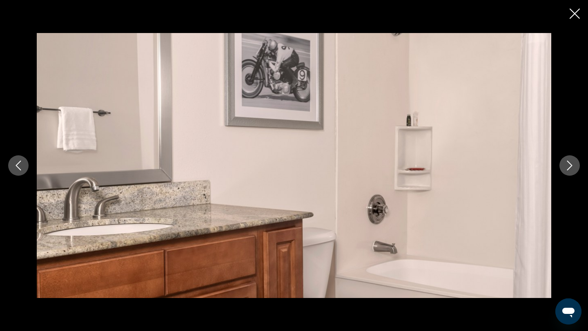
click at [572, 170] on icon "Next image" at bounding box center [569, 166] width 10 height 10
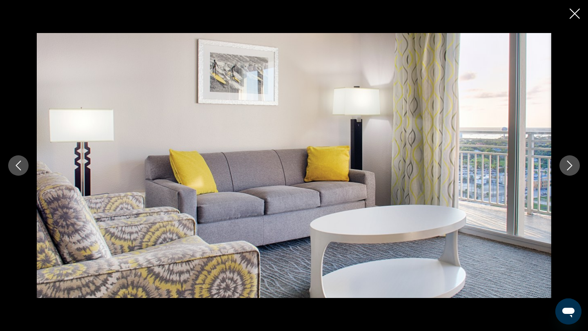
click at [23, 165] on icon "Previous image" at bounding box center [18, 166] width 10 height 10
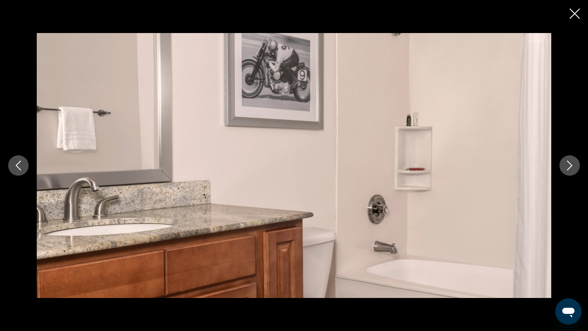
scroll to position [384, 0]
click at [568, 168] on icon "Next image" at bounding box center [569, 166] width 5 height 10
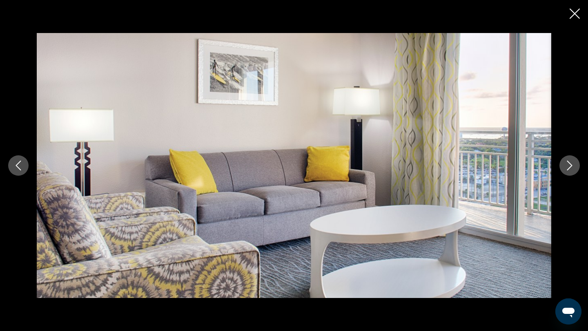
click at [568, 168] on icon "Next image" at bounding box center [569, 166] width 5 height 10
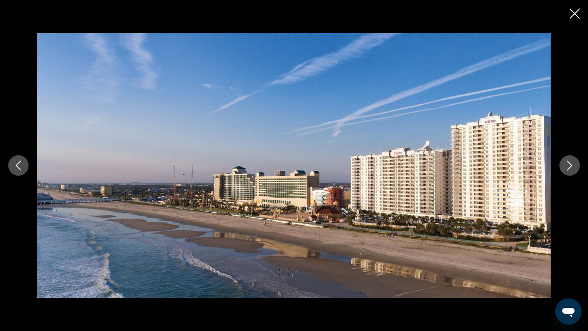
click at [569, 165] on icon "Next image" at bounding box center [569, 166] width 10 height 10
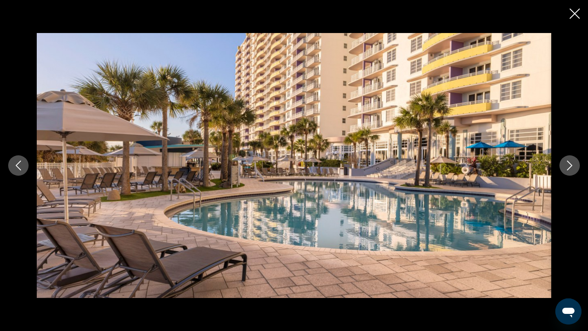
click at [569, 165] on icon "Next image" at bounding box center [569, 166] width 10 height 10
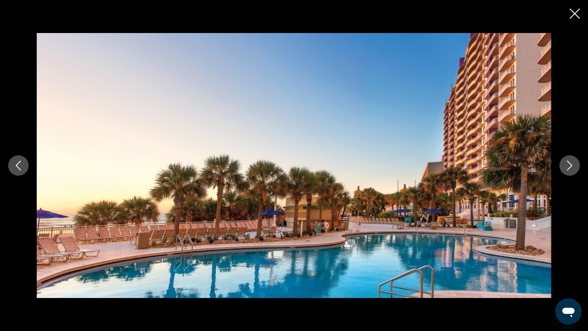
click at [573, 164] on icon "Next image" at bounding box center [569, 166] width 10 height 10
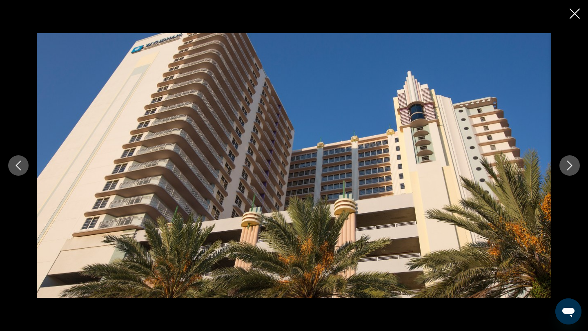
click at [575, 14] on icon "Close slideshow" at bounding box center [574, 14] width 10 height 10
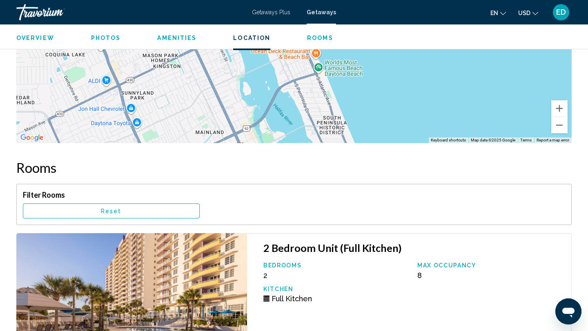
scroll to position [1167, 0]
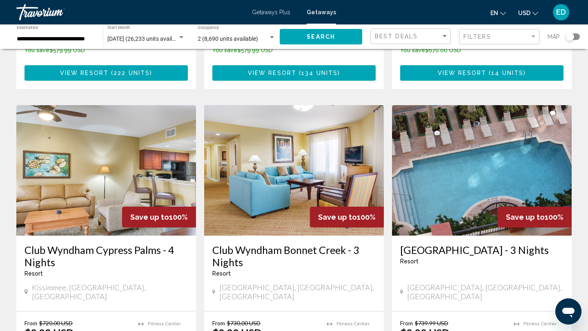
scroll to position [580, 0]
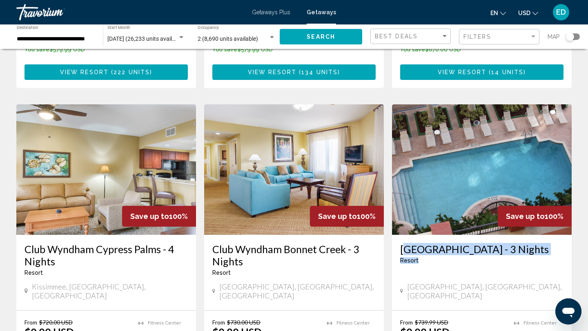
drag, startPoint x: 425, startPoint y: 245, endPoint x: 403, endPoint y: 228, distance: 27.9
click at [403, 243] on div "[GEOGRAPHIC_DATA] - 3 Nights Resort - This is an adults only resort" at bounding box center [481, 256] width 163 height 27
copy div "[GEOGRAPHIC_DATA] - 3 Nights Resort"
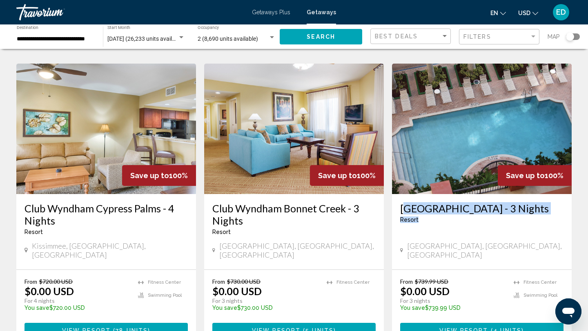
click at [456, 158] on img "Main content" at bounding box center [482, 129] width 180 height 131
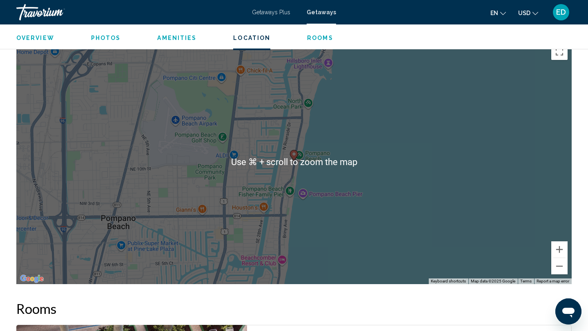
scroll to position [1340, 0]
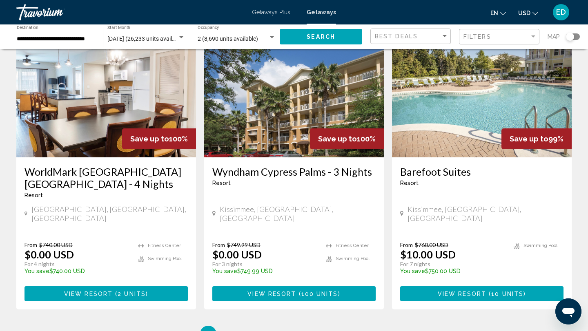
scroll to position [1047, 0]
